Goal: Browse casually

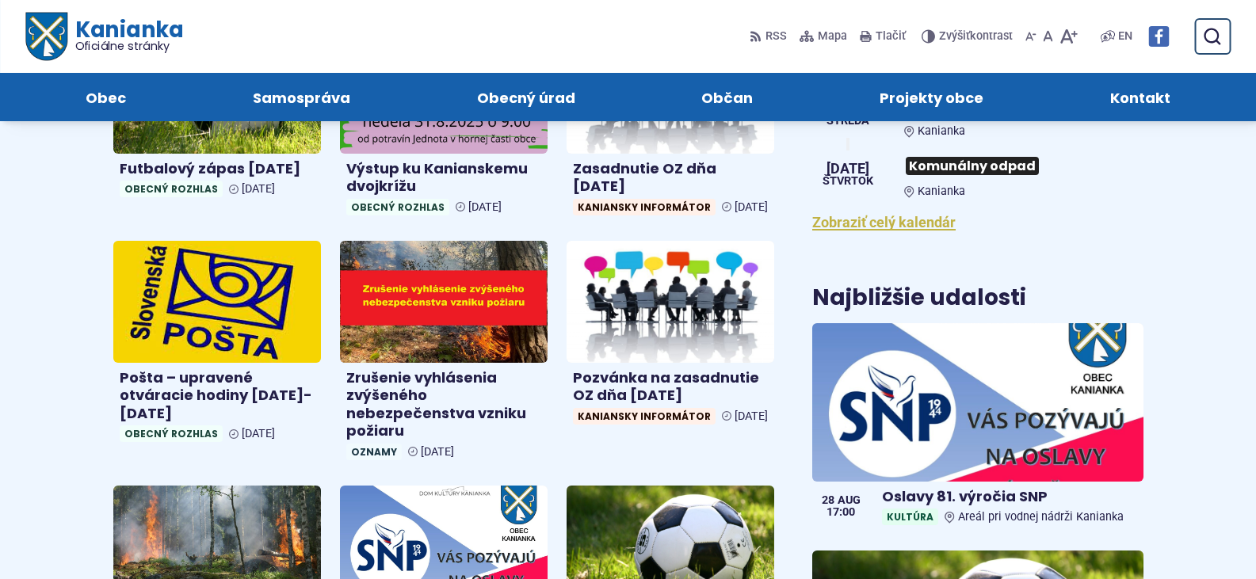
scroll to position [475, 0]
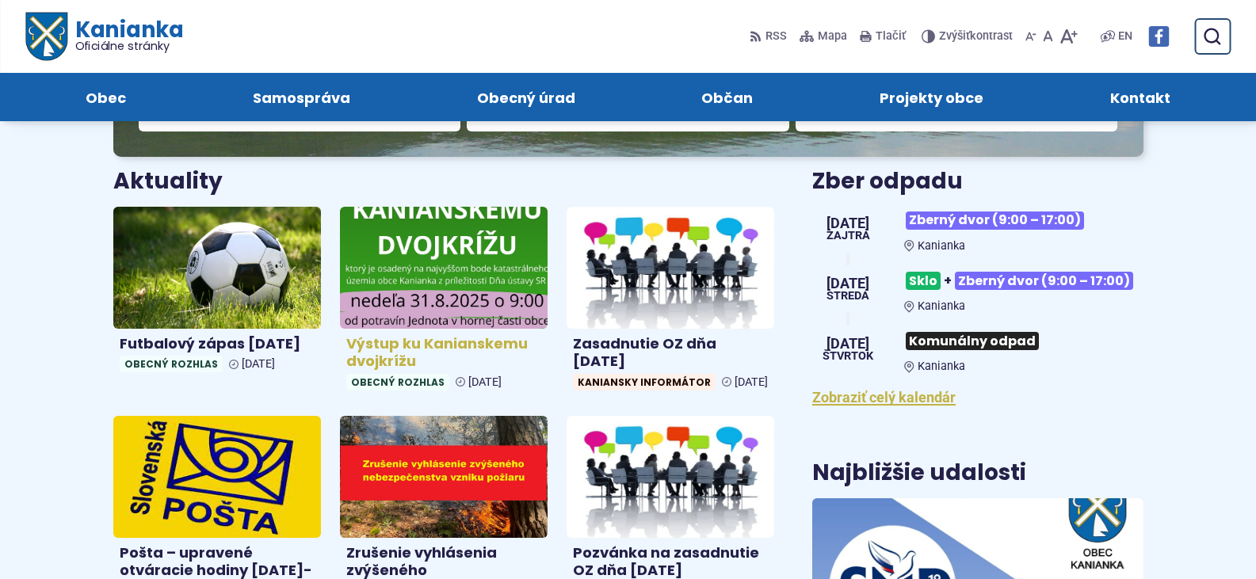
click at [464, 292] on img at bounding box center [443, 267] width 239 height 140
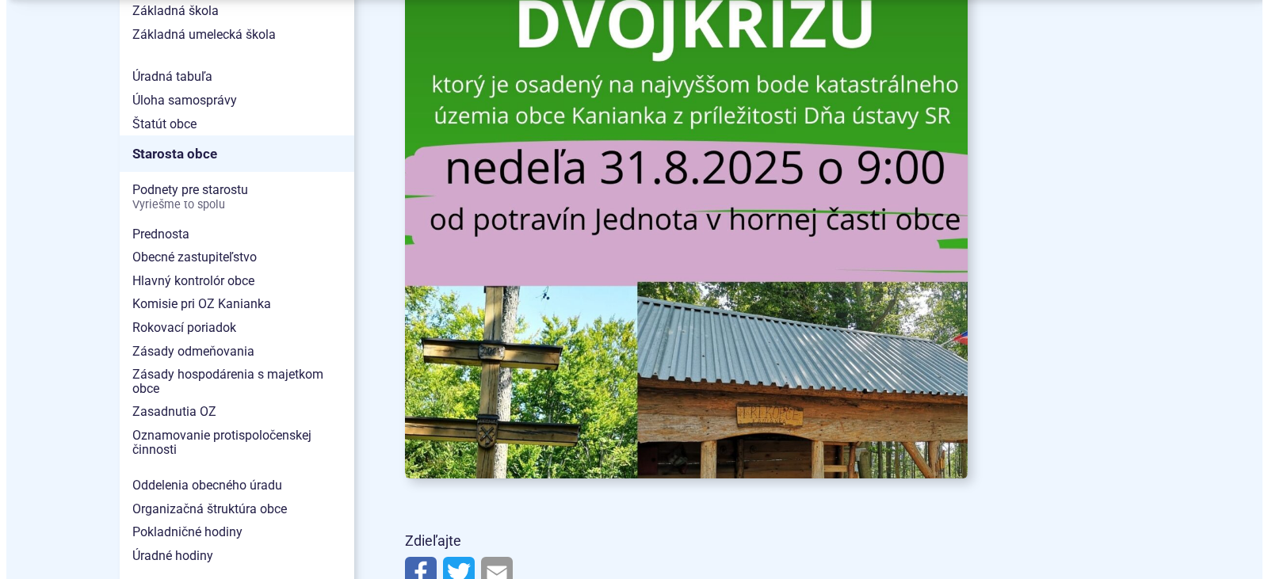
scroll to position [1109, 0]
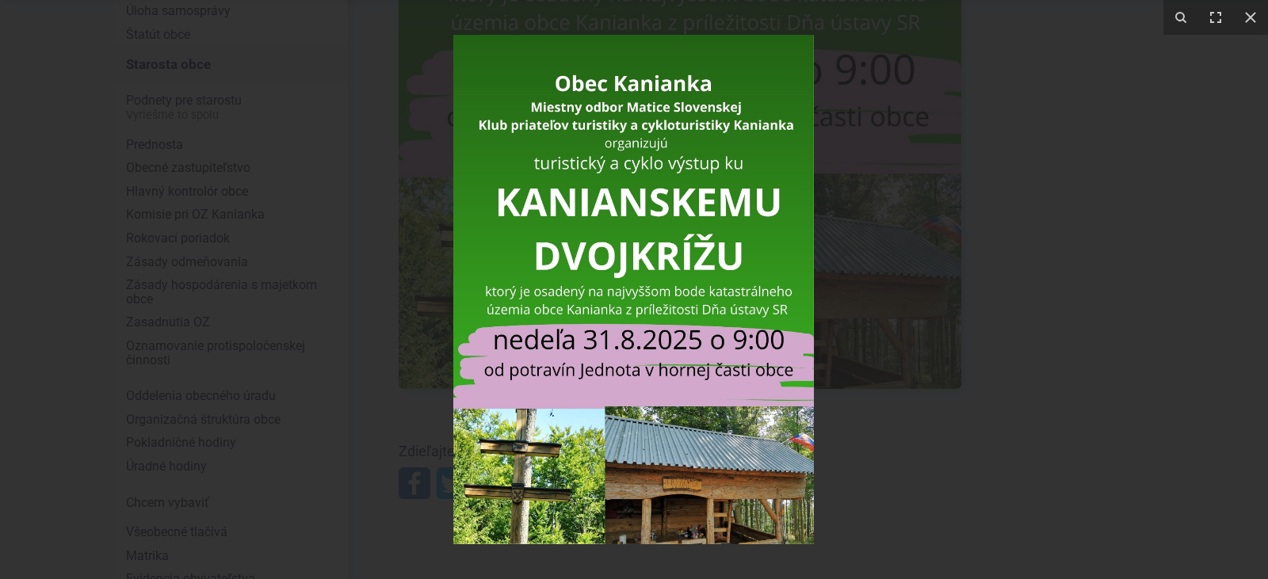
click at [700, 434] on img at bounding box center [633, 290] width 361 height 510
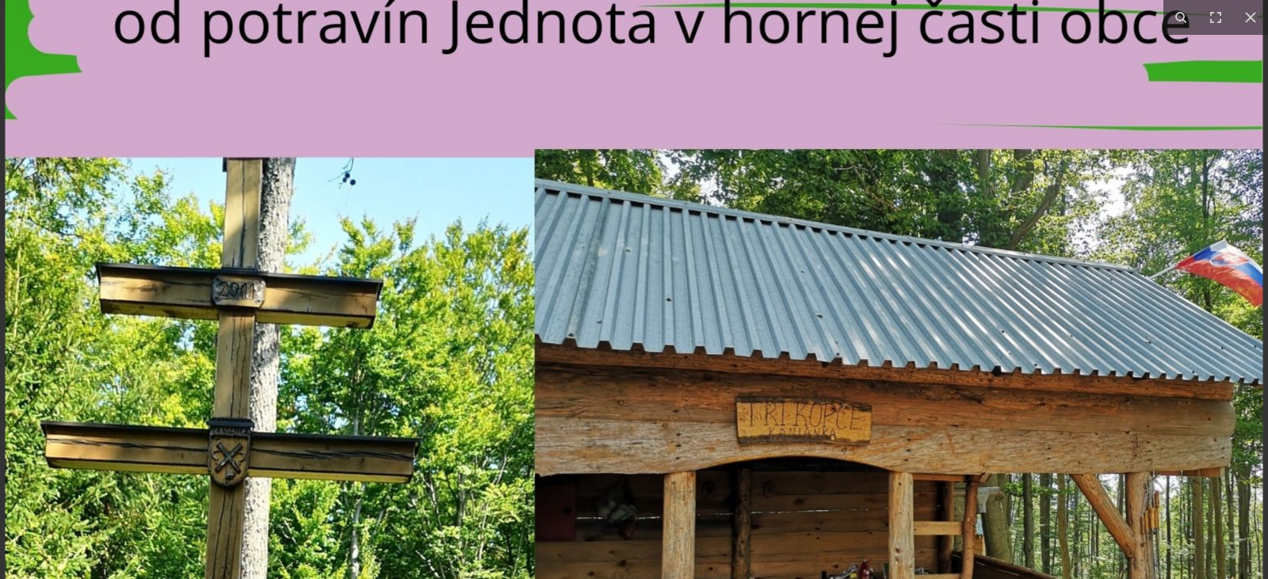
drag, startPoint x: 739, startPoint y: 518, endPoint x: 677, endPoint y: 330, distance: 197.7
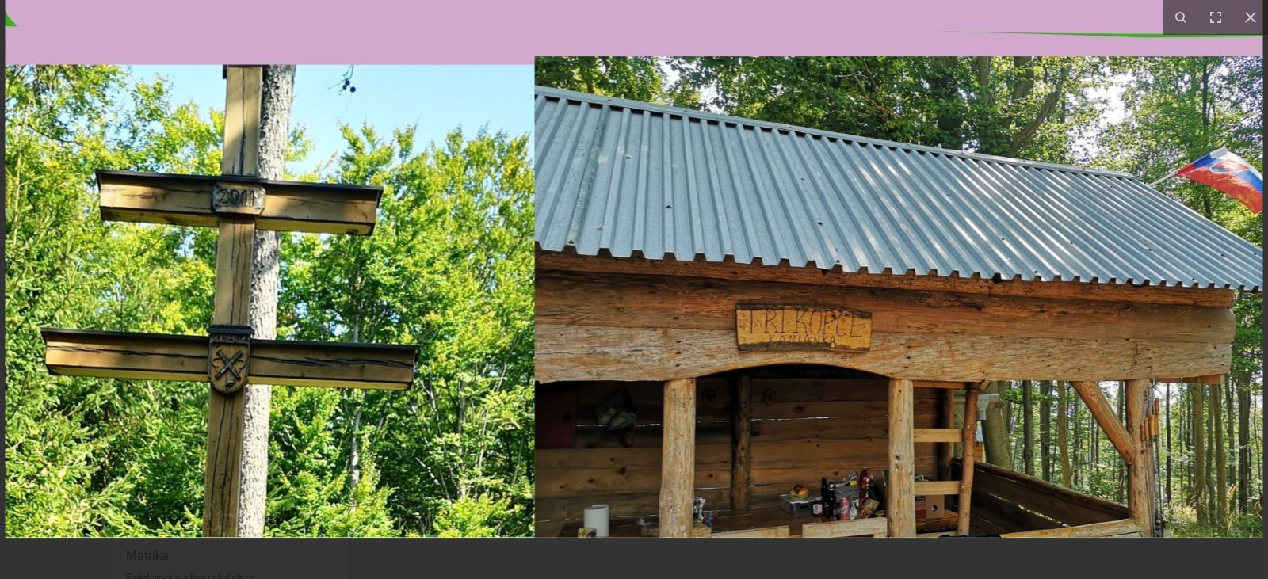
drag, startPoint x: 803, startPoint y: 441, endPoint x: 726, endPoint y: 274, distance: 183.6
